Goal: Task Accomplishment & Management: Use online tool/utility

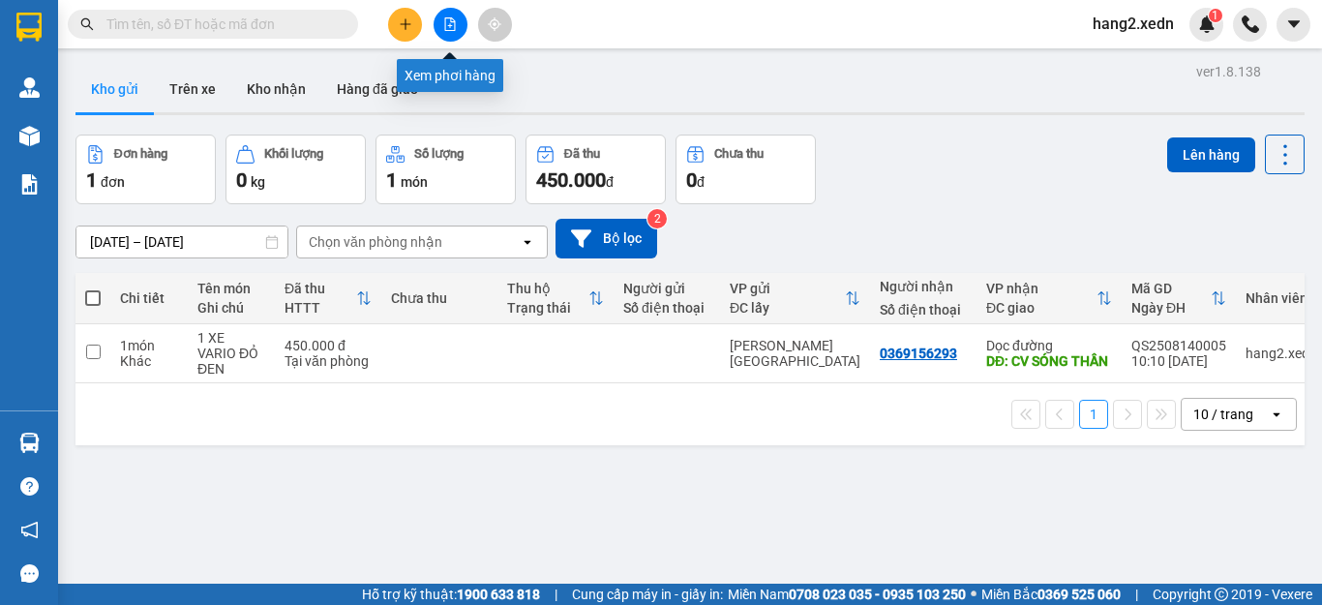
click at [446, 17] on button at bounding box center [451, 25] width 34 height 34
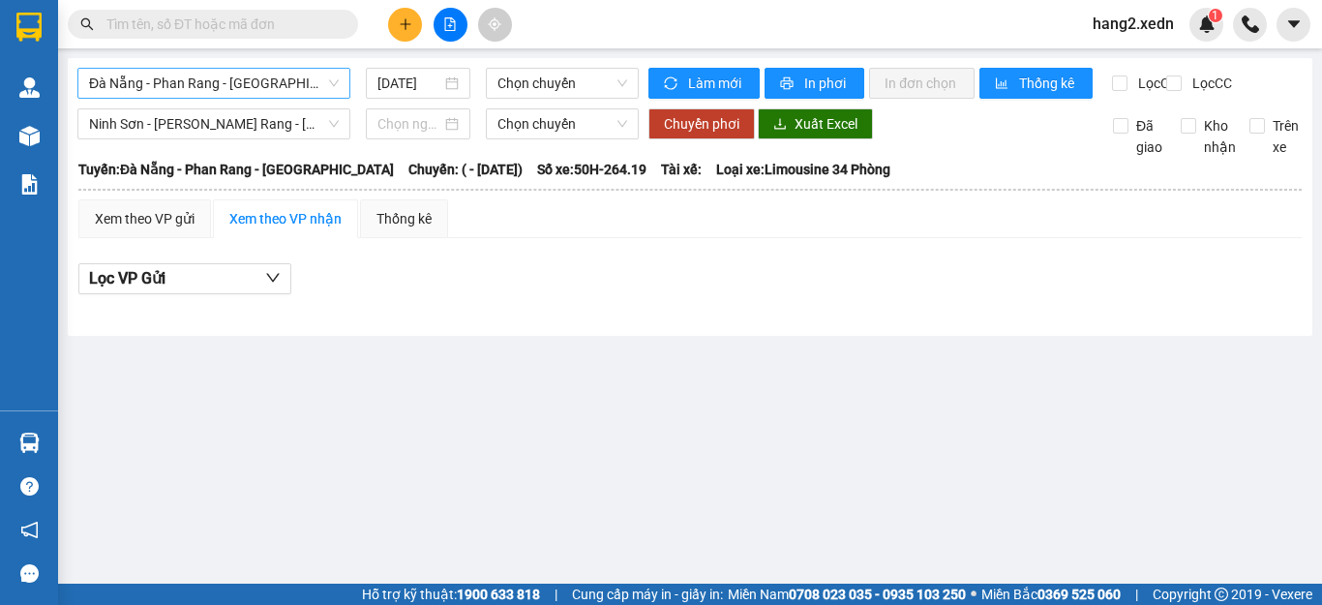
click at [160, 83] on span "Đà Nẵng - Phan Rang - [GEOGRAPHIC_DATA]" at bounding box center [214, 83] width 250 height 29
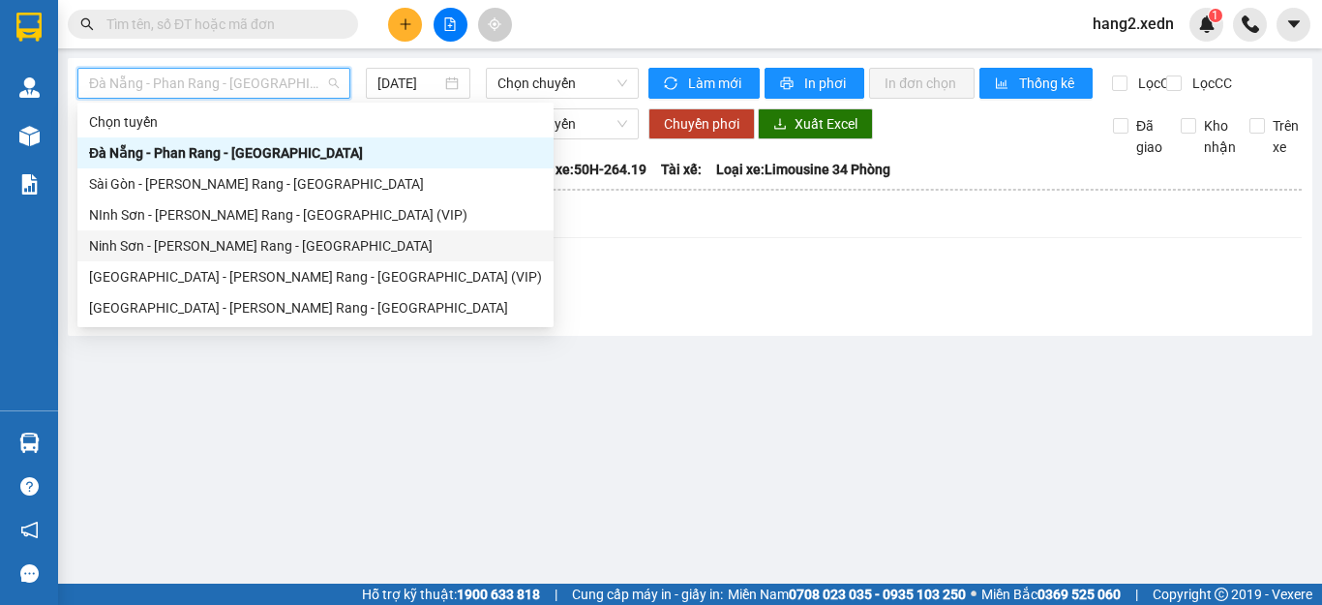
click at [158, 241] on div "Ninh Sơn - [PERSON_NAME] Rang - [GEOGRAPHIC_DATA]" at bounding box center [315, 245] width 453 height 21
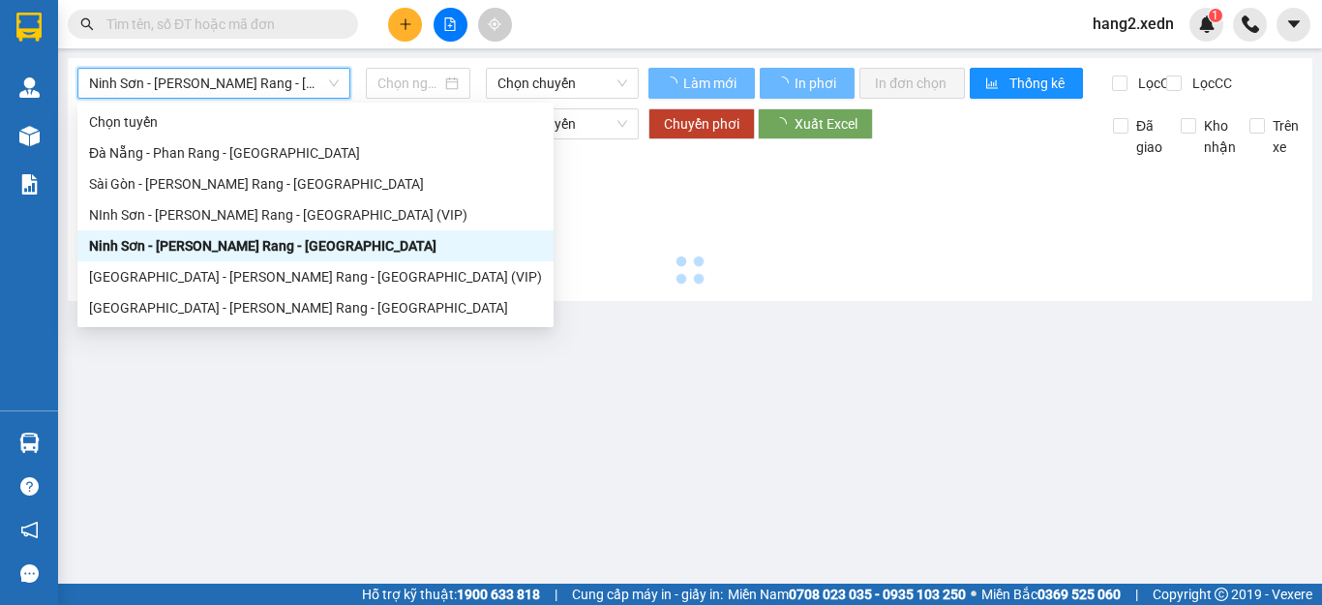
type input "[DATE]"
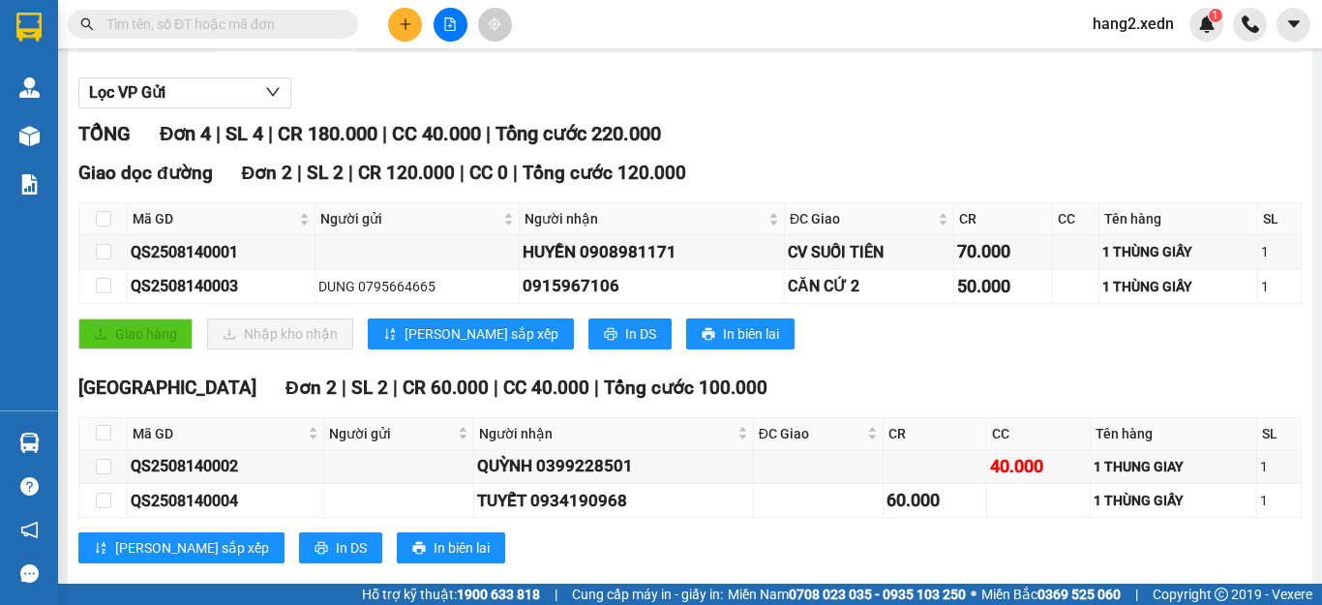
scroll to position [187, 0]
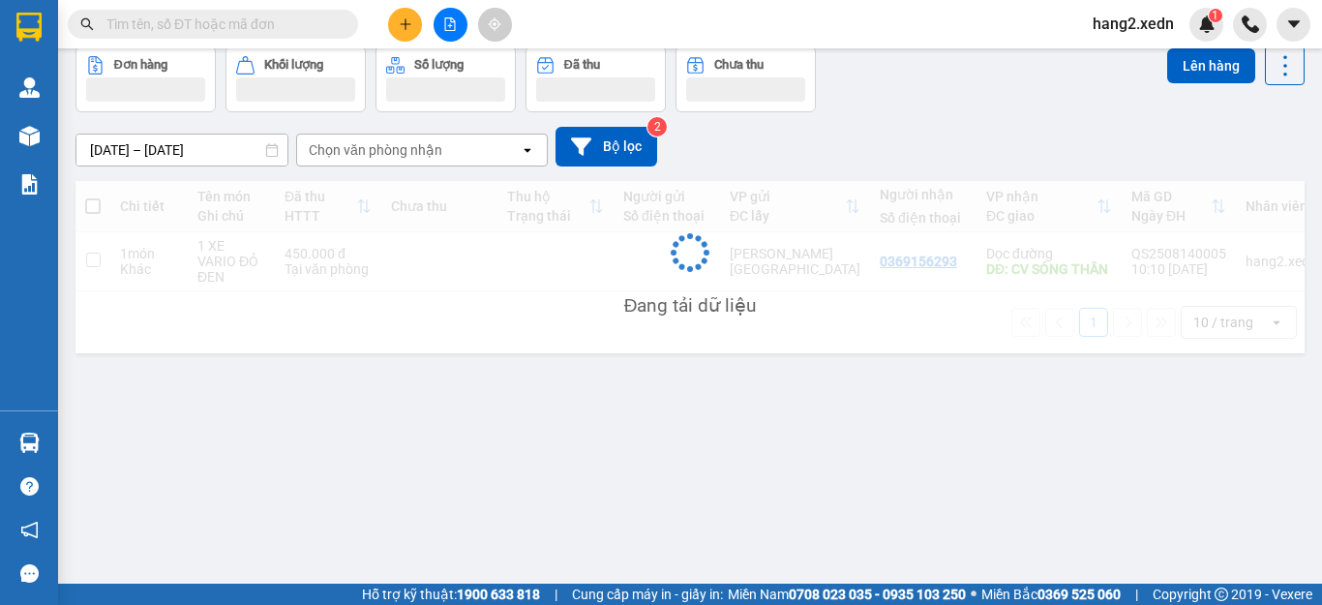
scroll to position [89, 0]
